Goal: Check status: Check status

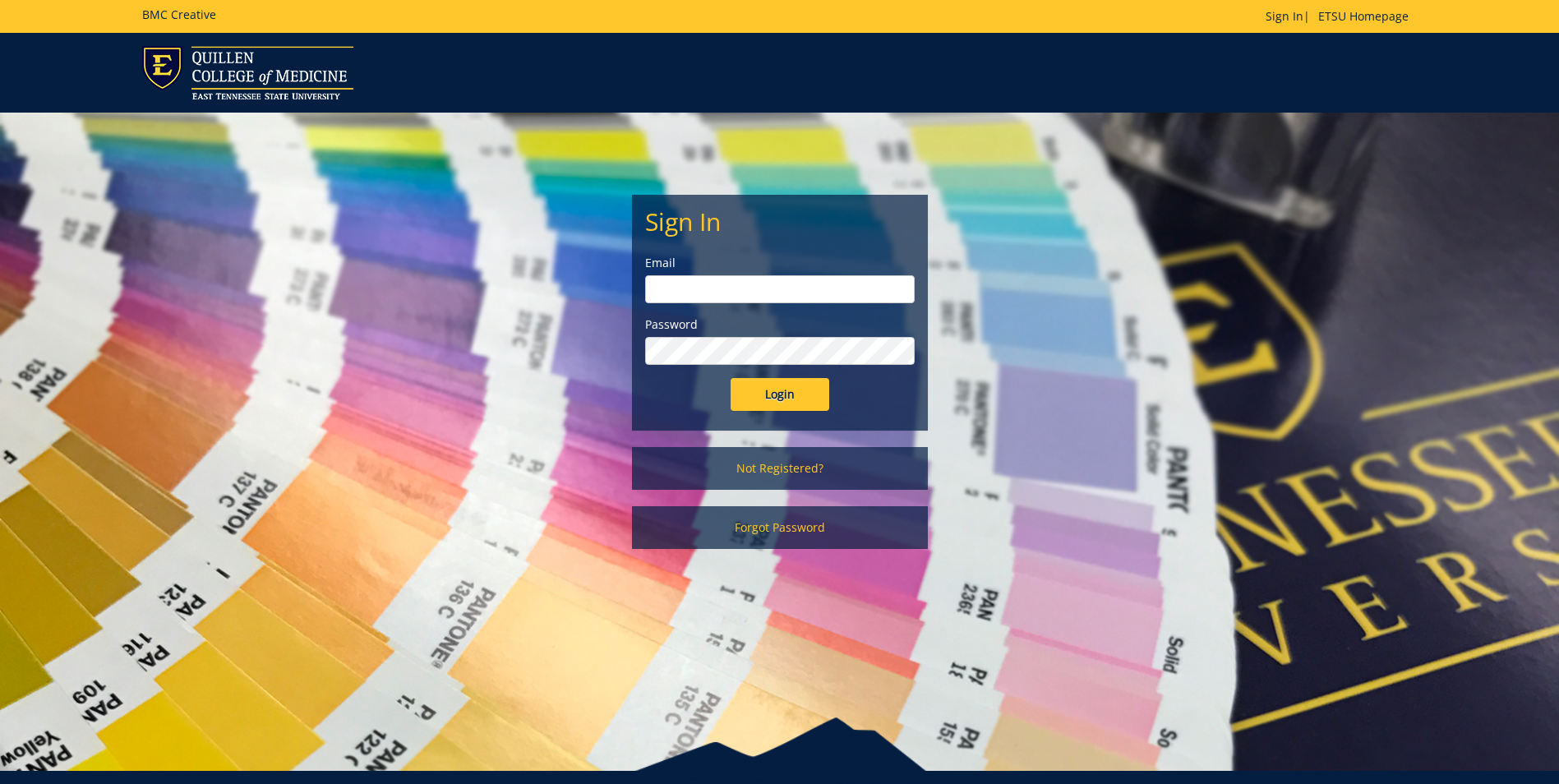
click at [696, 286] on input "email" at bounding box center [779, 289] width 269 height 28
type input "quallsd@etsu.edu"
click at [787, 389] on input "Login" at bounding box center [779, 394] width 98 height 32
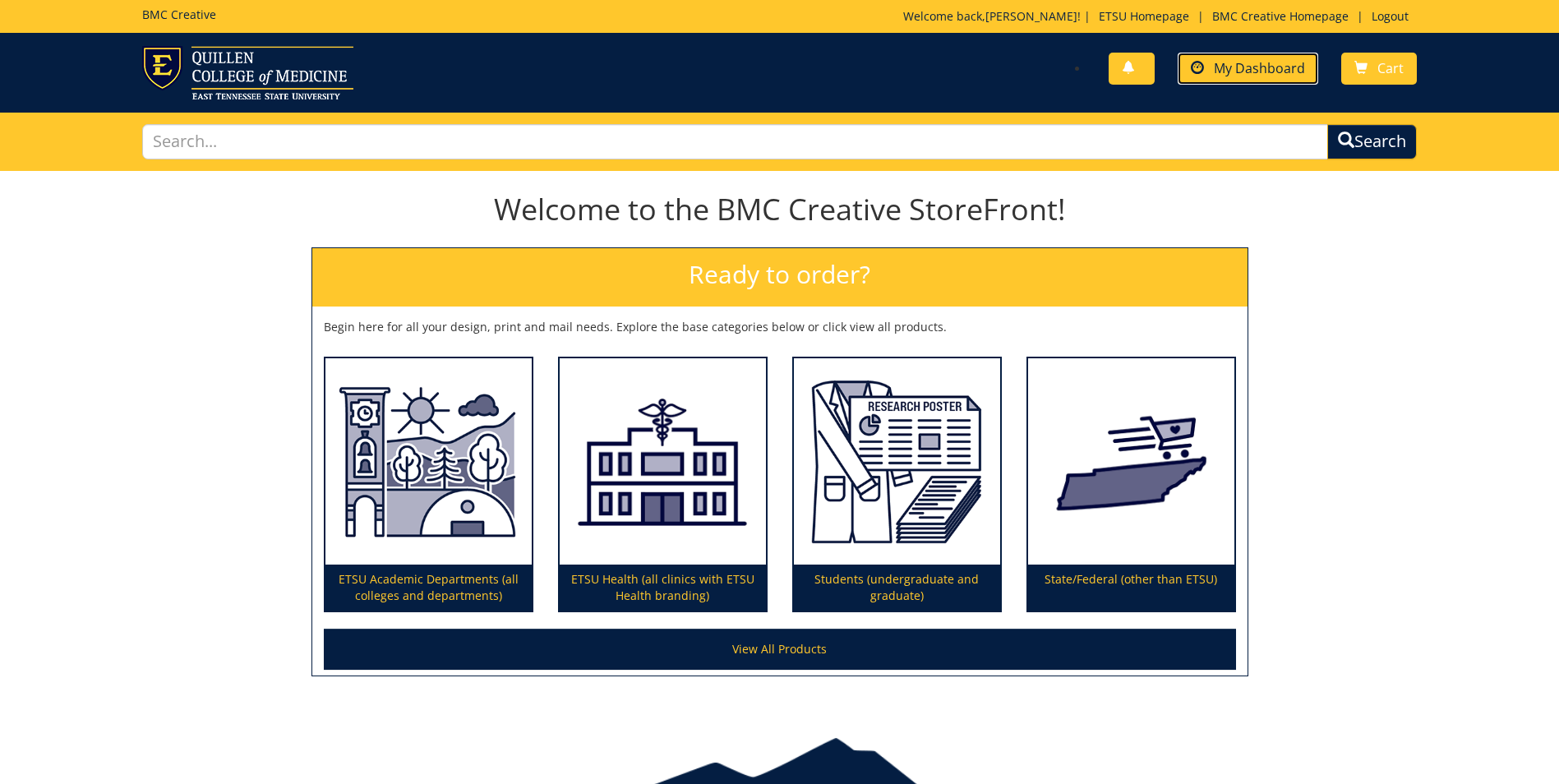
click at [1252, 71] on span "My Dashboard" at bounding box center [1259, 68] width 92 height 18
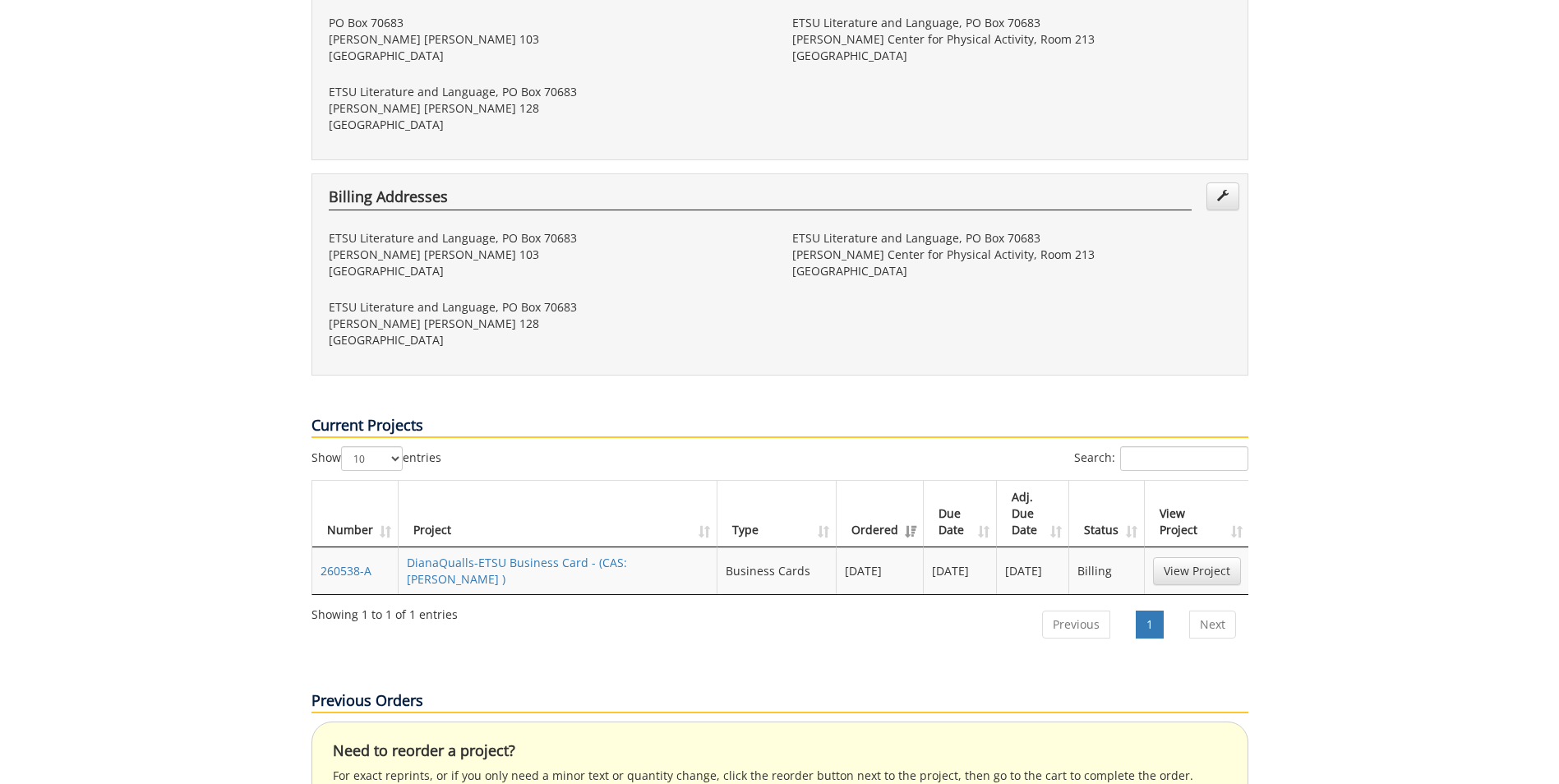
scroll to position [492, 0]
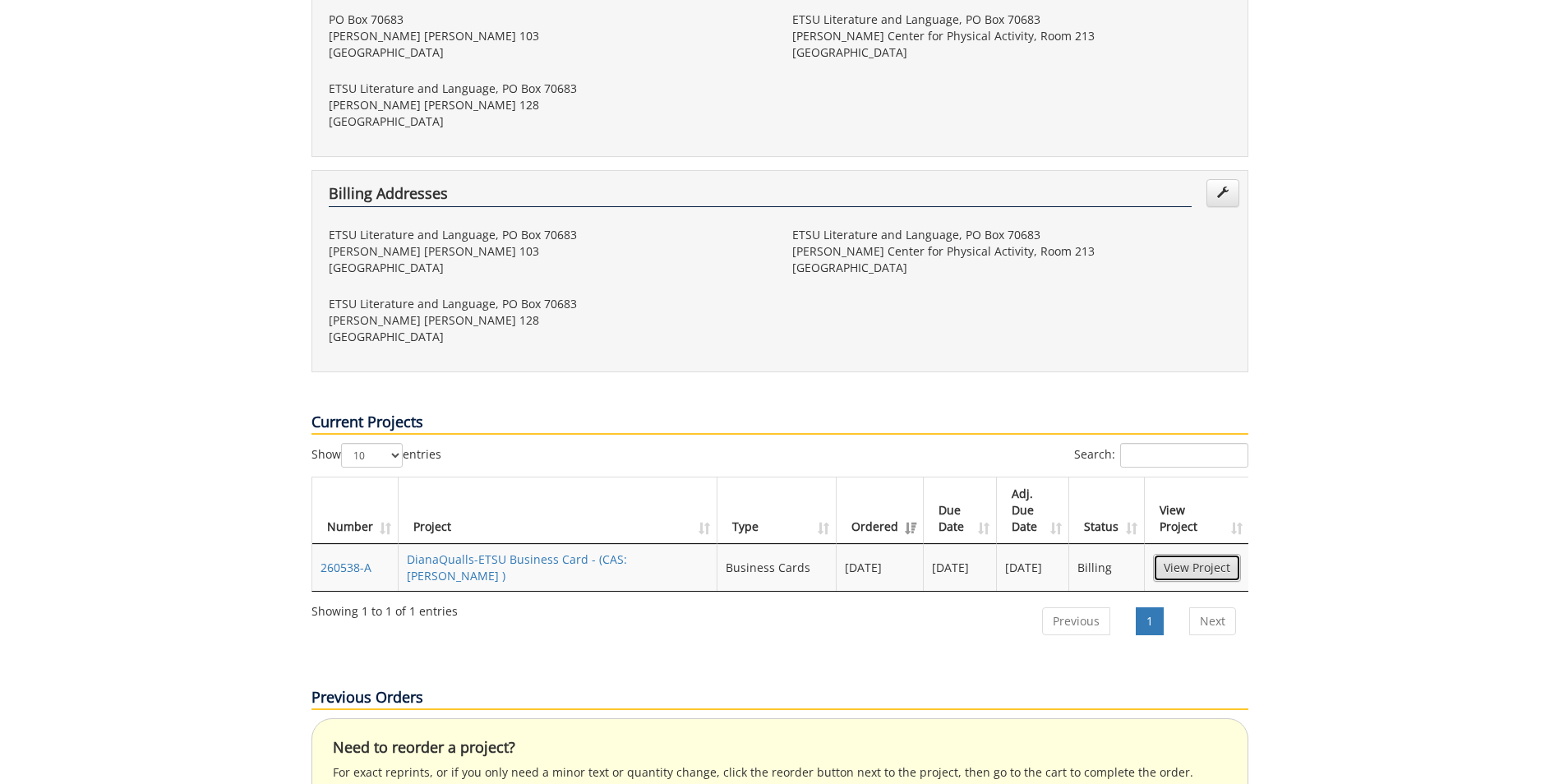
click at [1187, 554] on link "View Project" at bounding box center [1196, 568] width 88 height 28
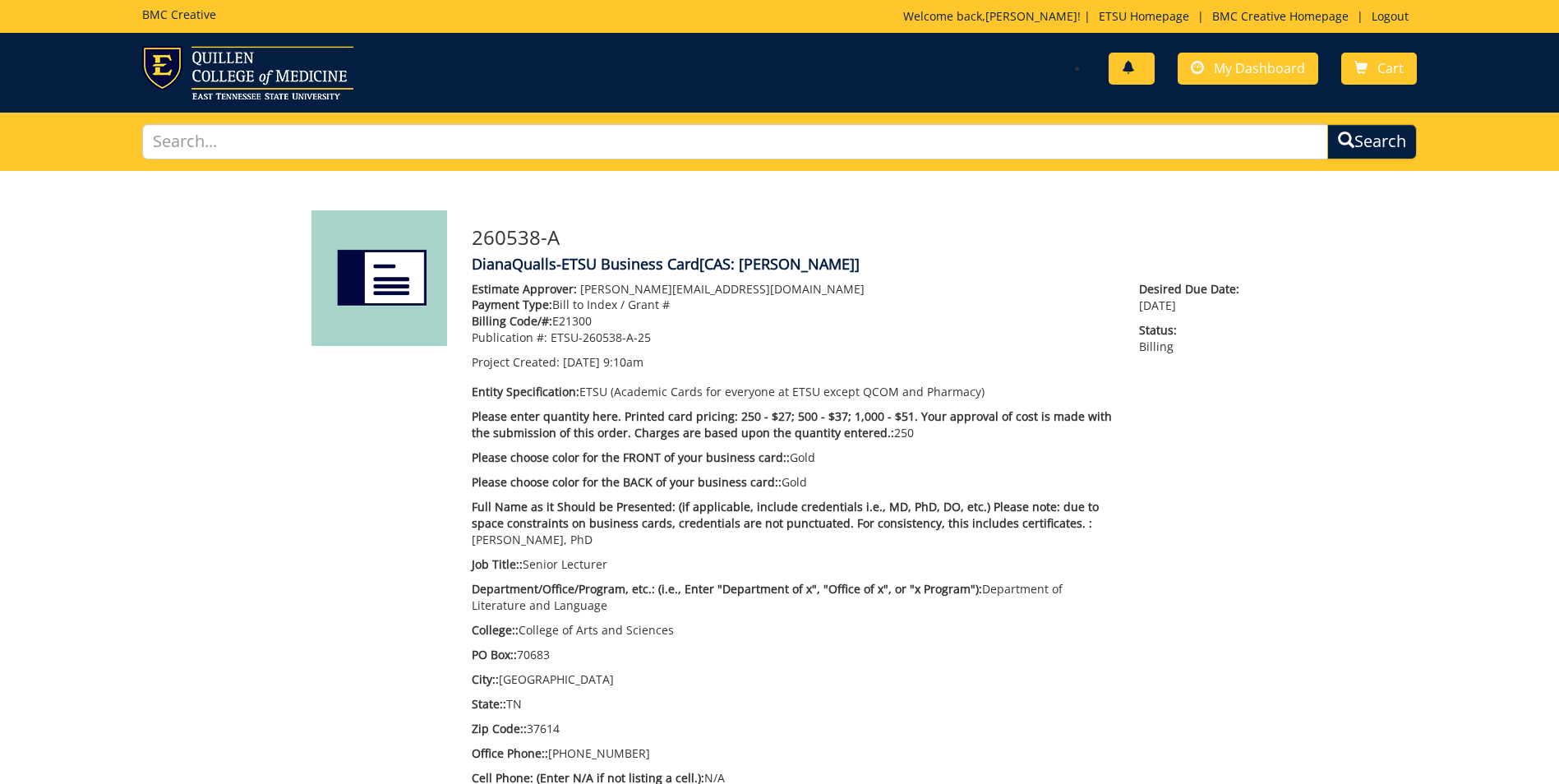
click at [1131, 63] on span at bounding box center [1127, 68] width 13 height 13
click at [1235, 72] on span "My Dashboard" at bounding box center [1259, 68] width 92 height 18
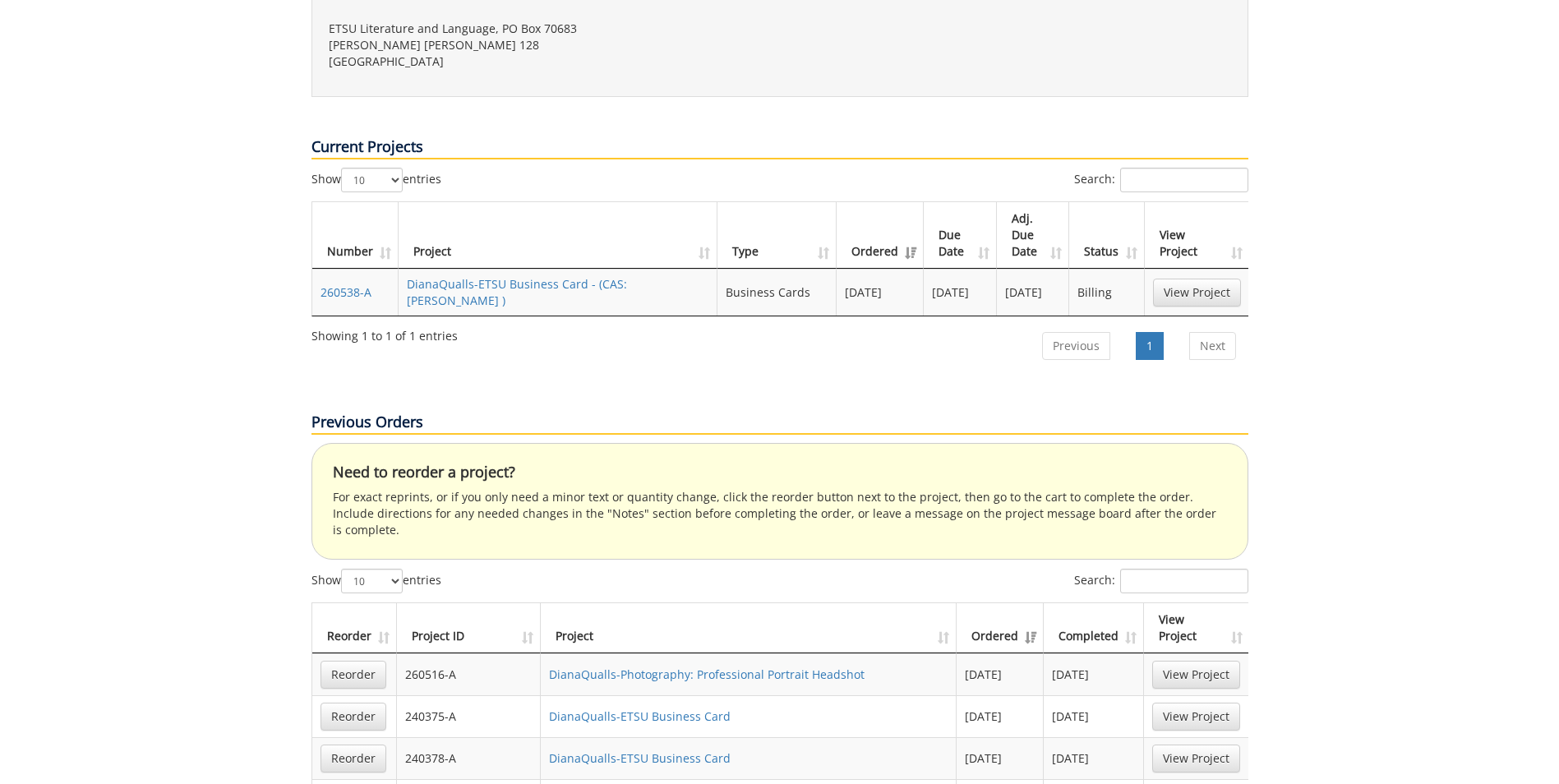
scroll to position [798, 0]
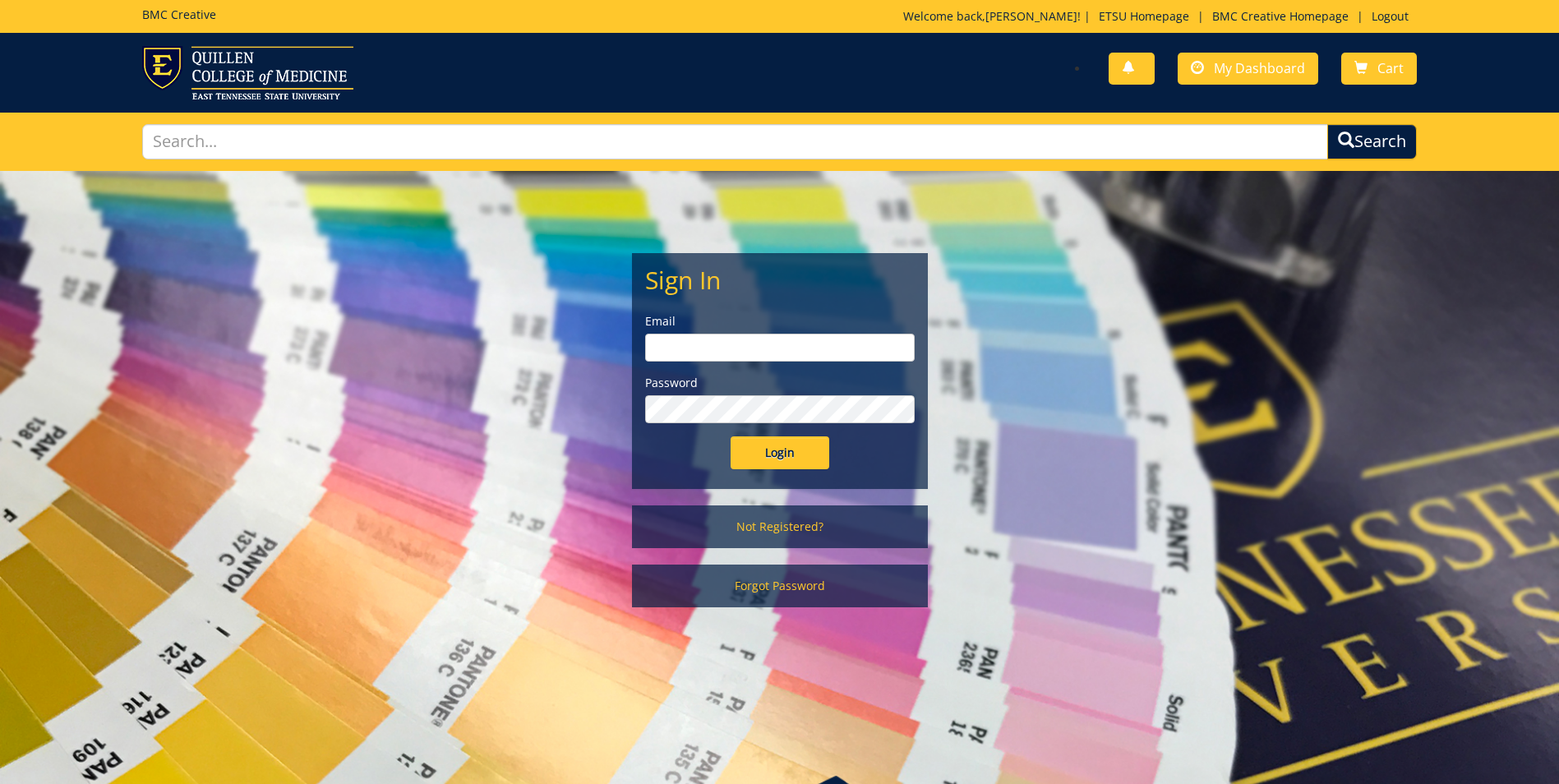
click at [680, 350] on input "email" at bounding box center [779, 347] width 269 height 28
type input "quallsd@etsu.edu"
click at [780, 448] on input "Login" at bounding box center [779, 452] width 98 height 32
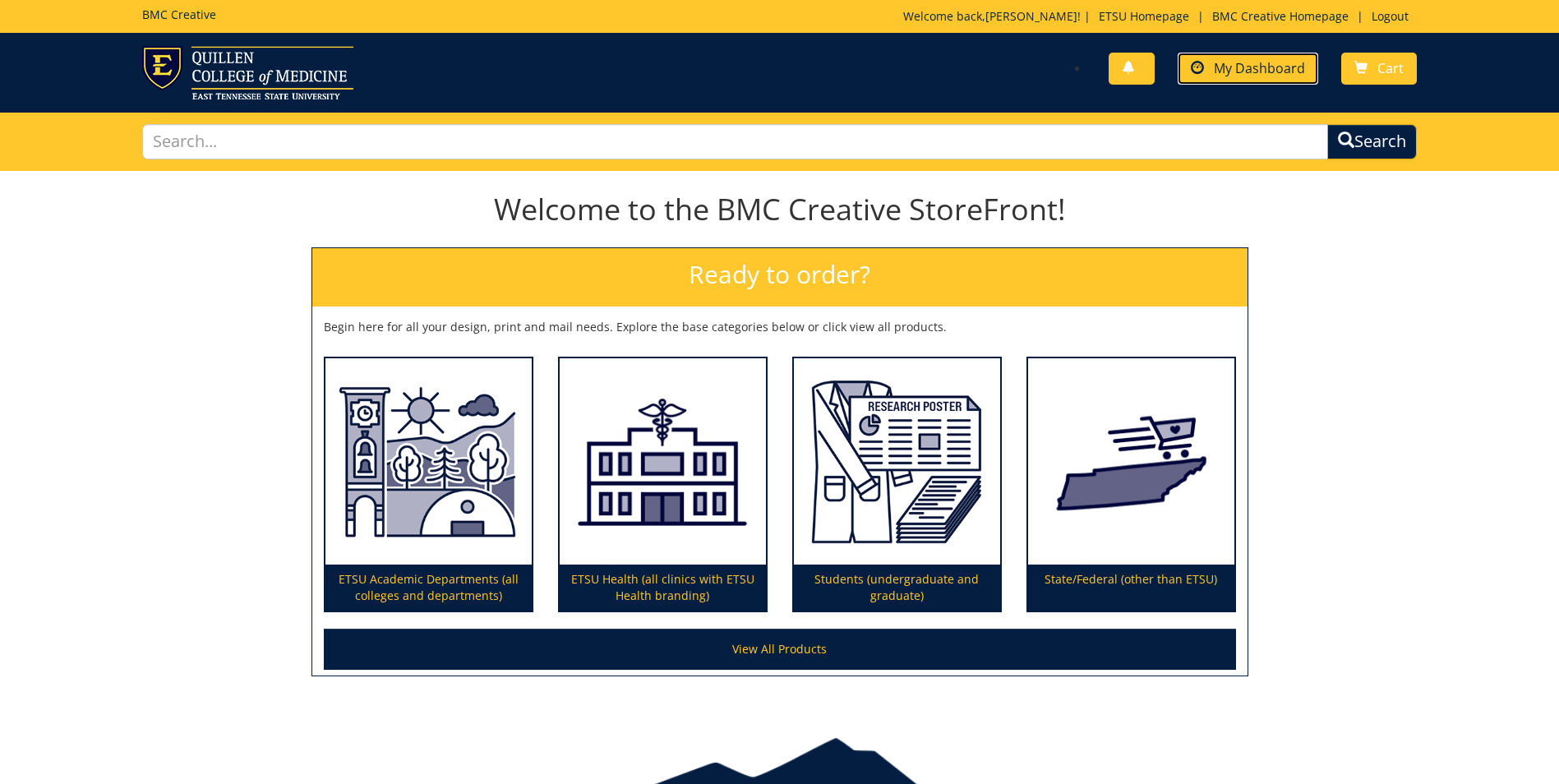
click at [1264, 63] on span "My Dashboard" at bounding box center [1259, 68] width 92 height 18
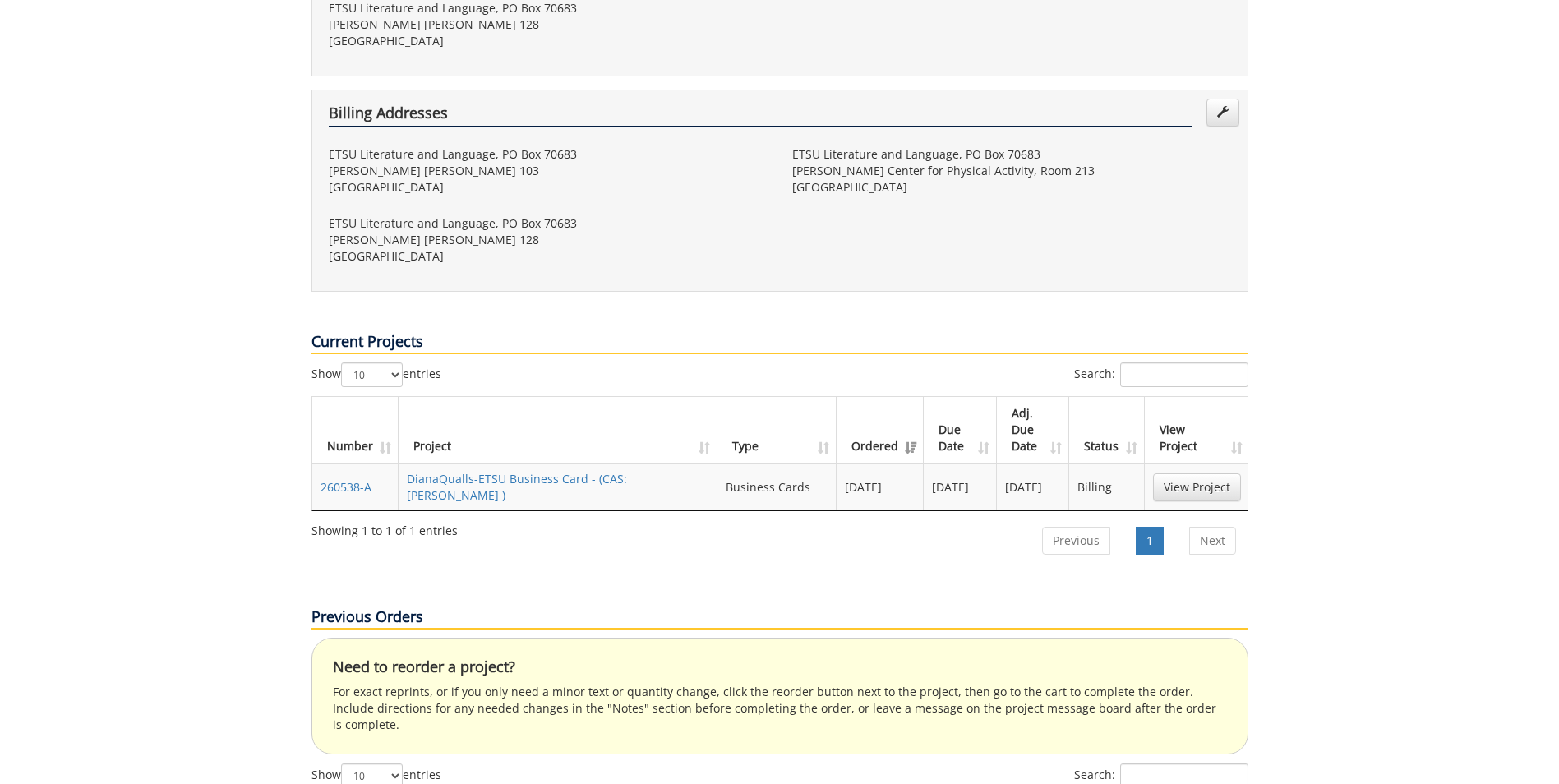
scroll to position [587, 0]
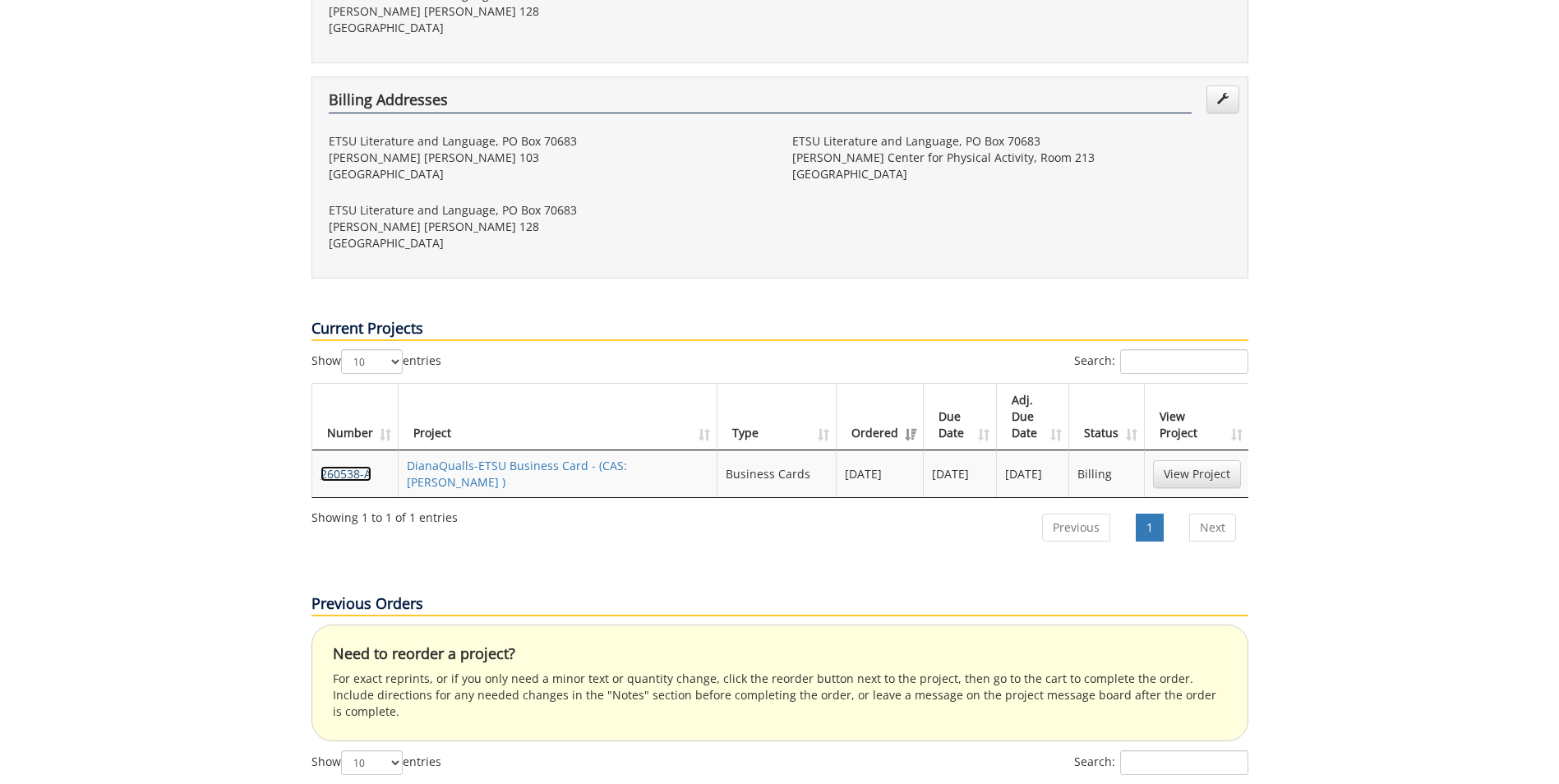
click at [358, 466] on link "260538-A" at bounding box center [346, 474] width 51 height 15
click at [403, 349] on select "10 25 50 100" at bounding box center [372, 361] width 62 height 25
click at [1213, 460] on link "View Project" at bounding box center [1196, 474] width 88 height 28
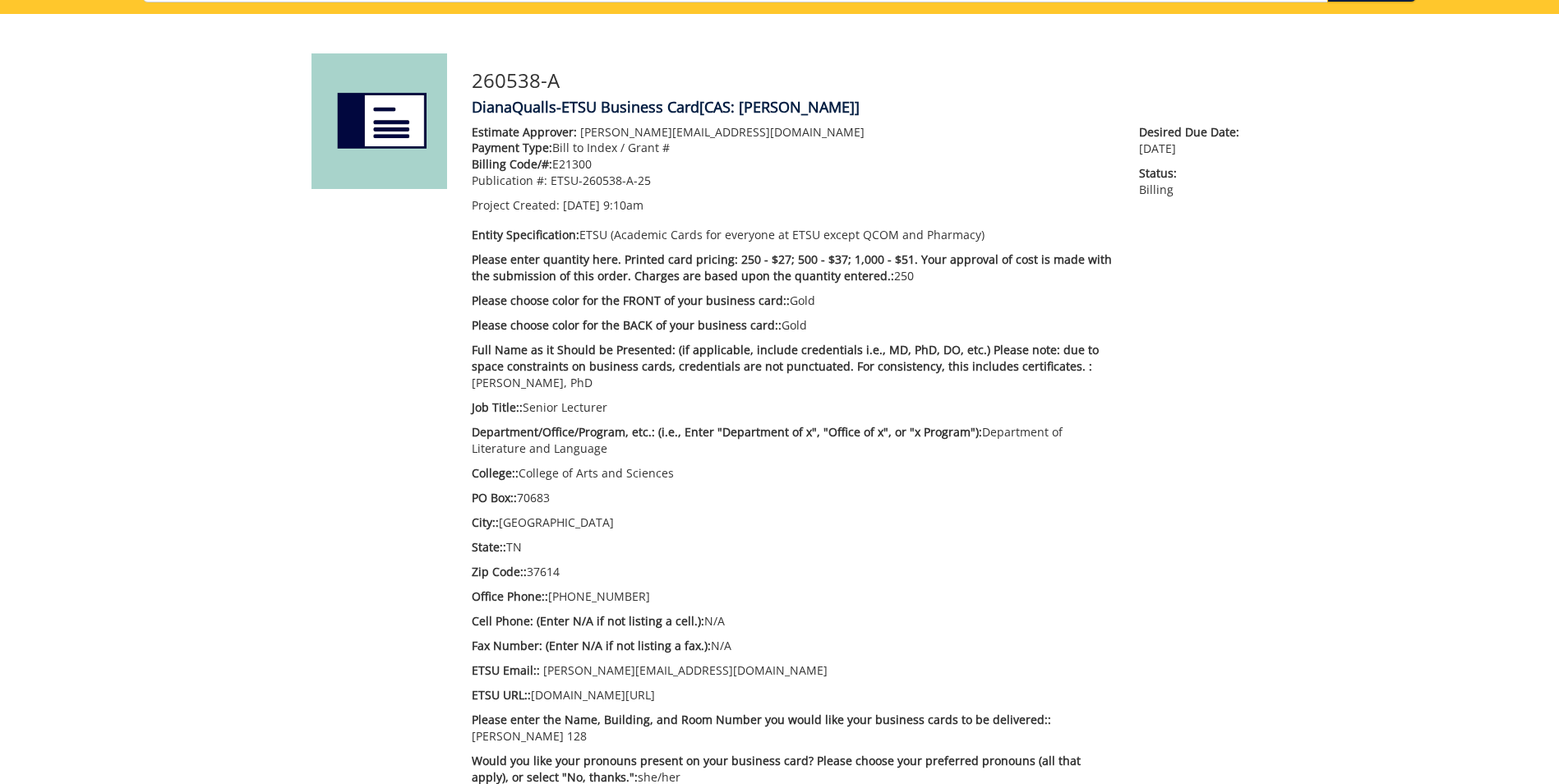
scroll to position [156, 0]
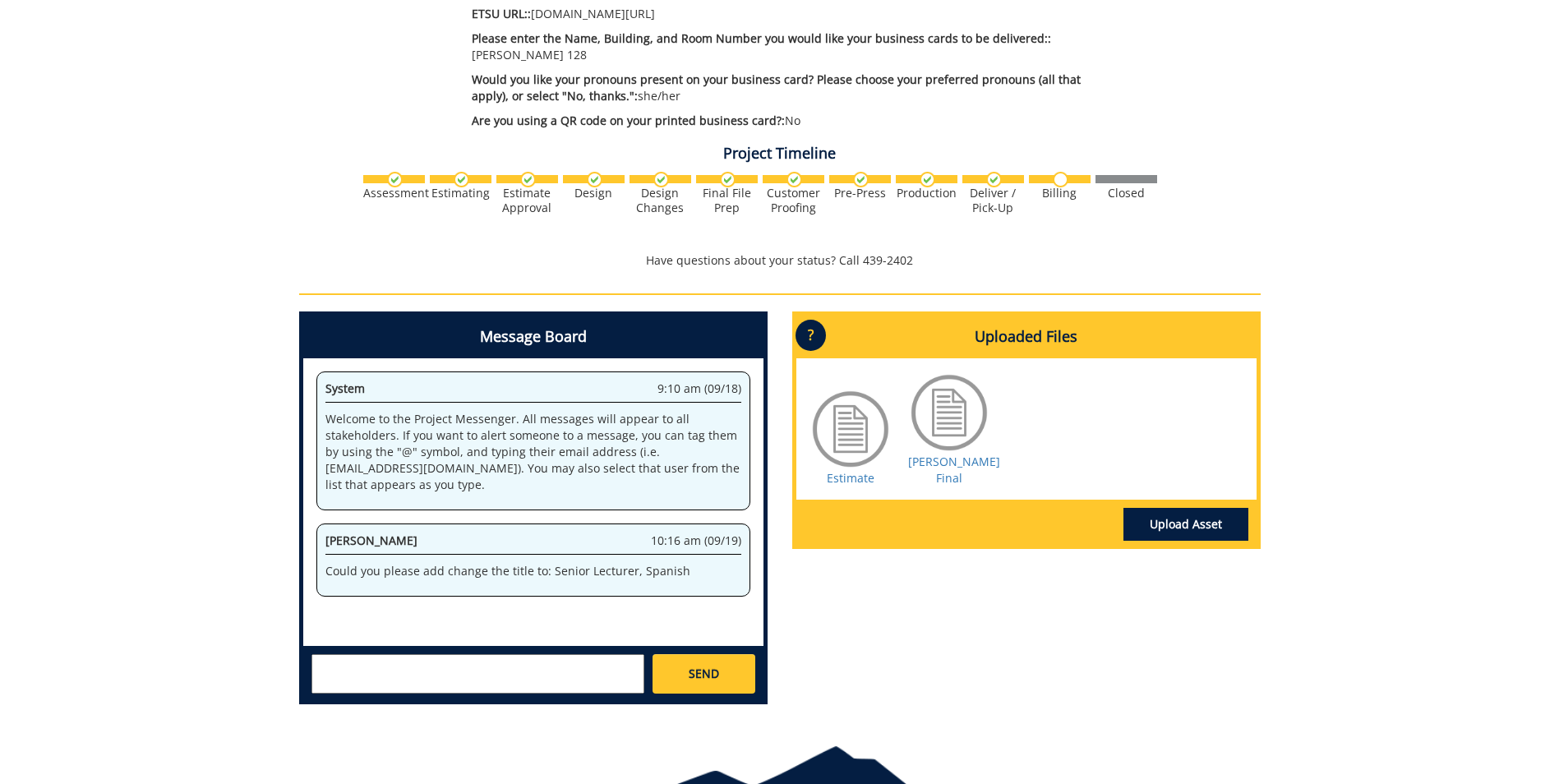
scroll to position [844, 0]
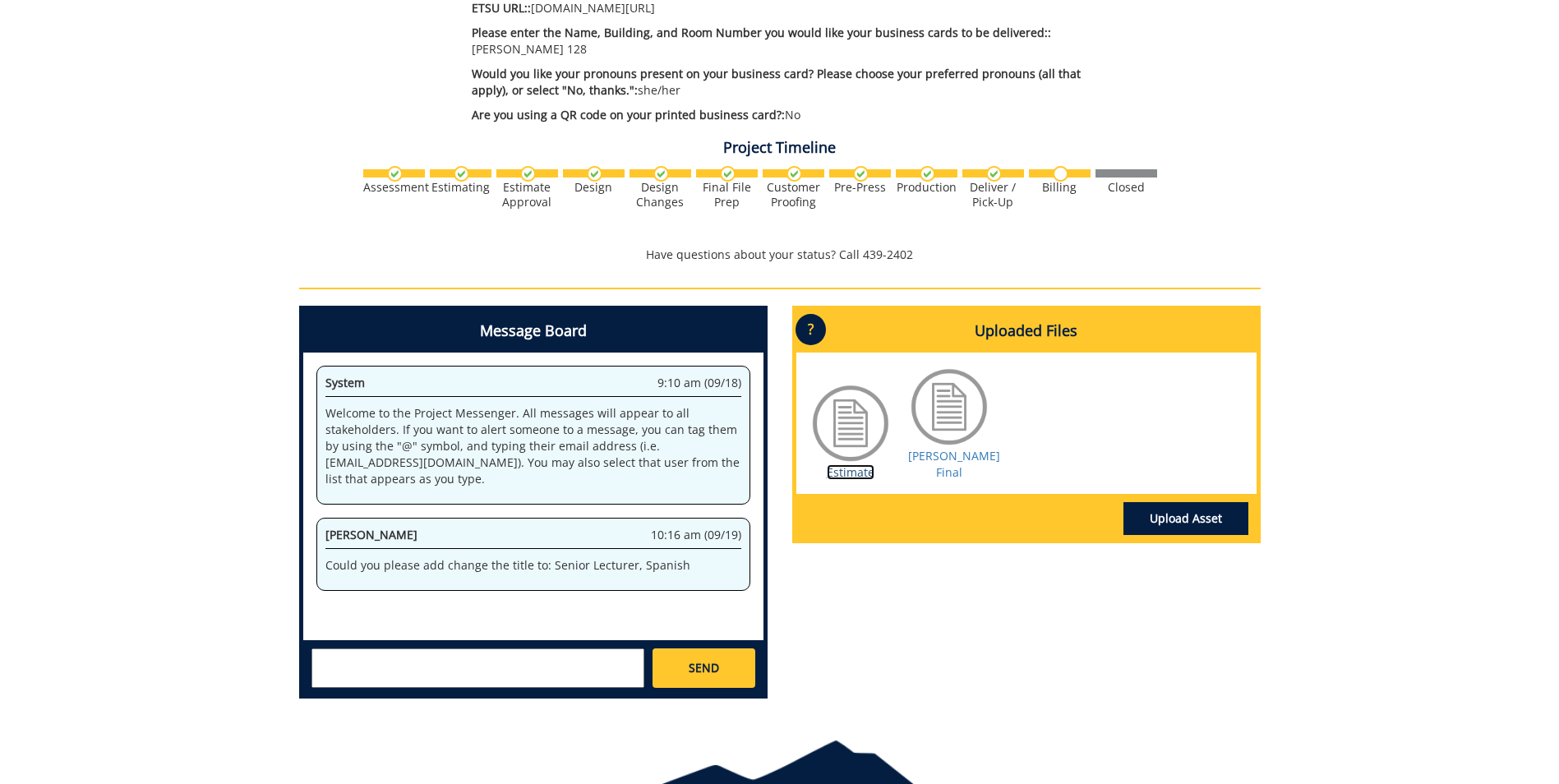
click at [847, 464] on link "Estimate" at bounding box center [851, 472] width 48 height 15
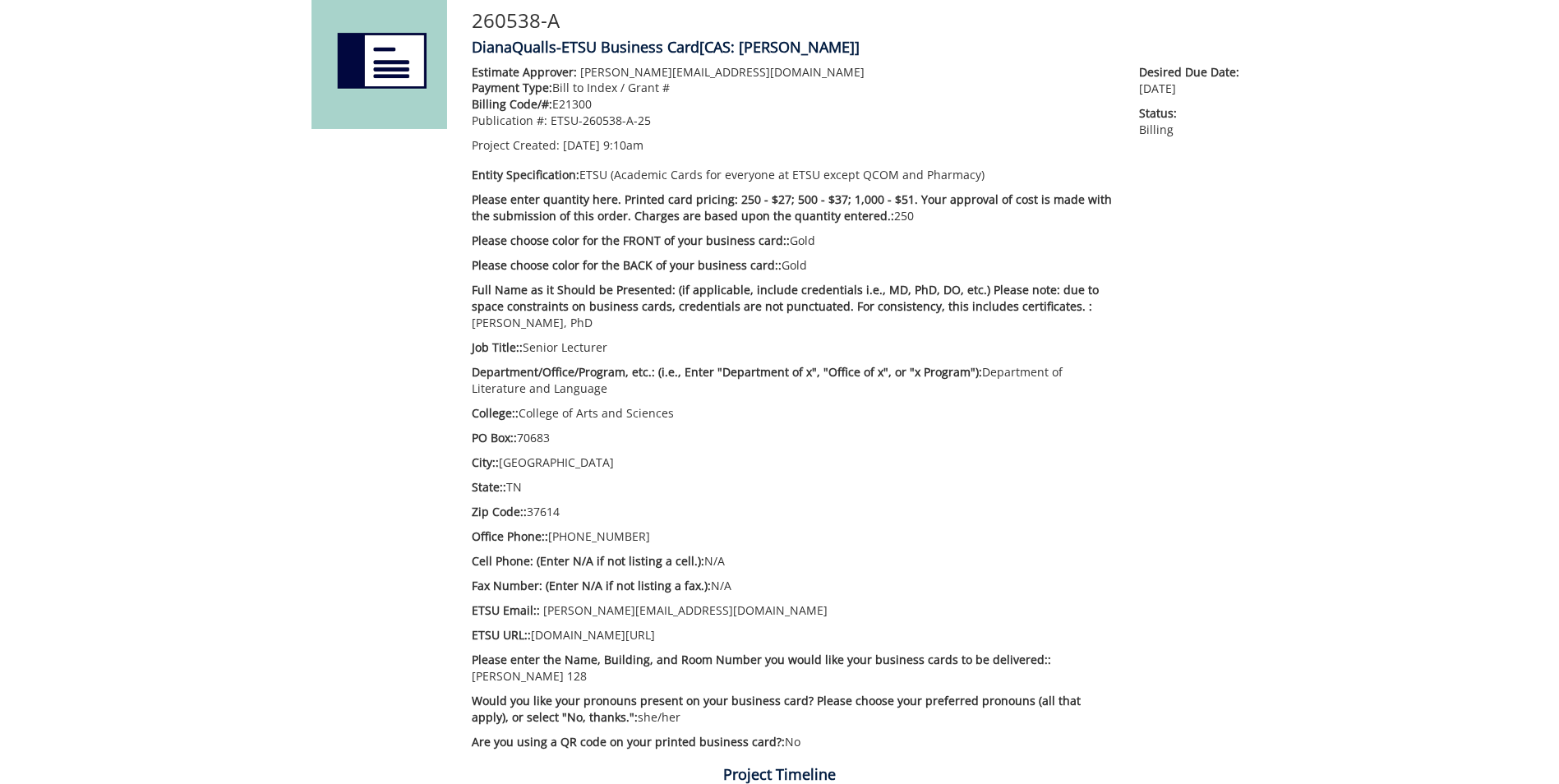
scroll to position [47, 0]
